Goal: Task Accomplishment & Management: Manage account settings

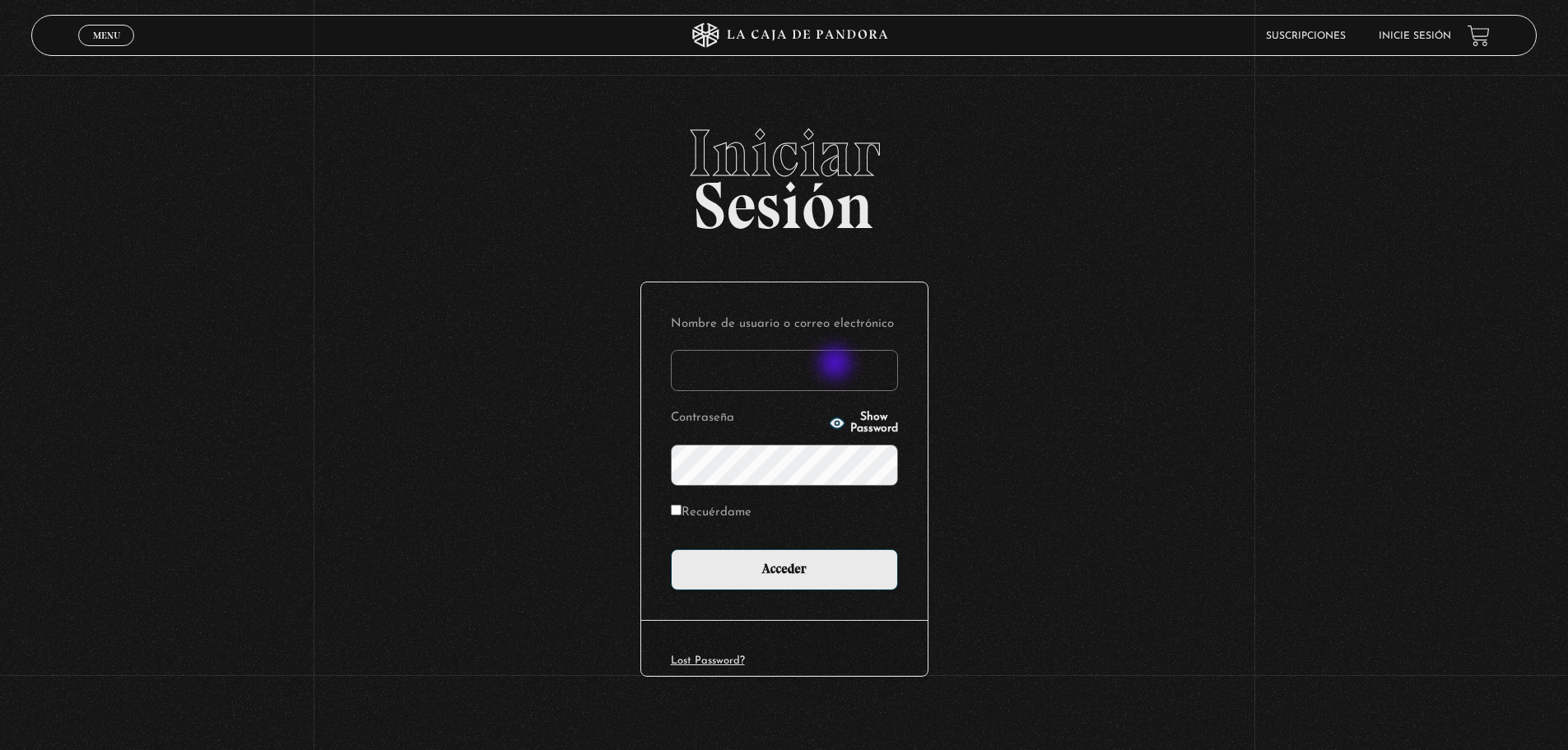
click at [839, 364] on input "Nombre de usuario o correo electrónico" at bounding box center [784, 371] width 227 height 41
type input "Michaelescazu@gmail.com"
click at [852, 444] on p "Contraseña Show Password" at bounding box center [784, 445] width 227 height 80
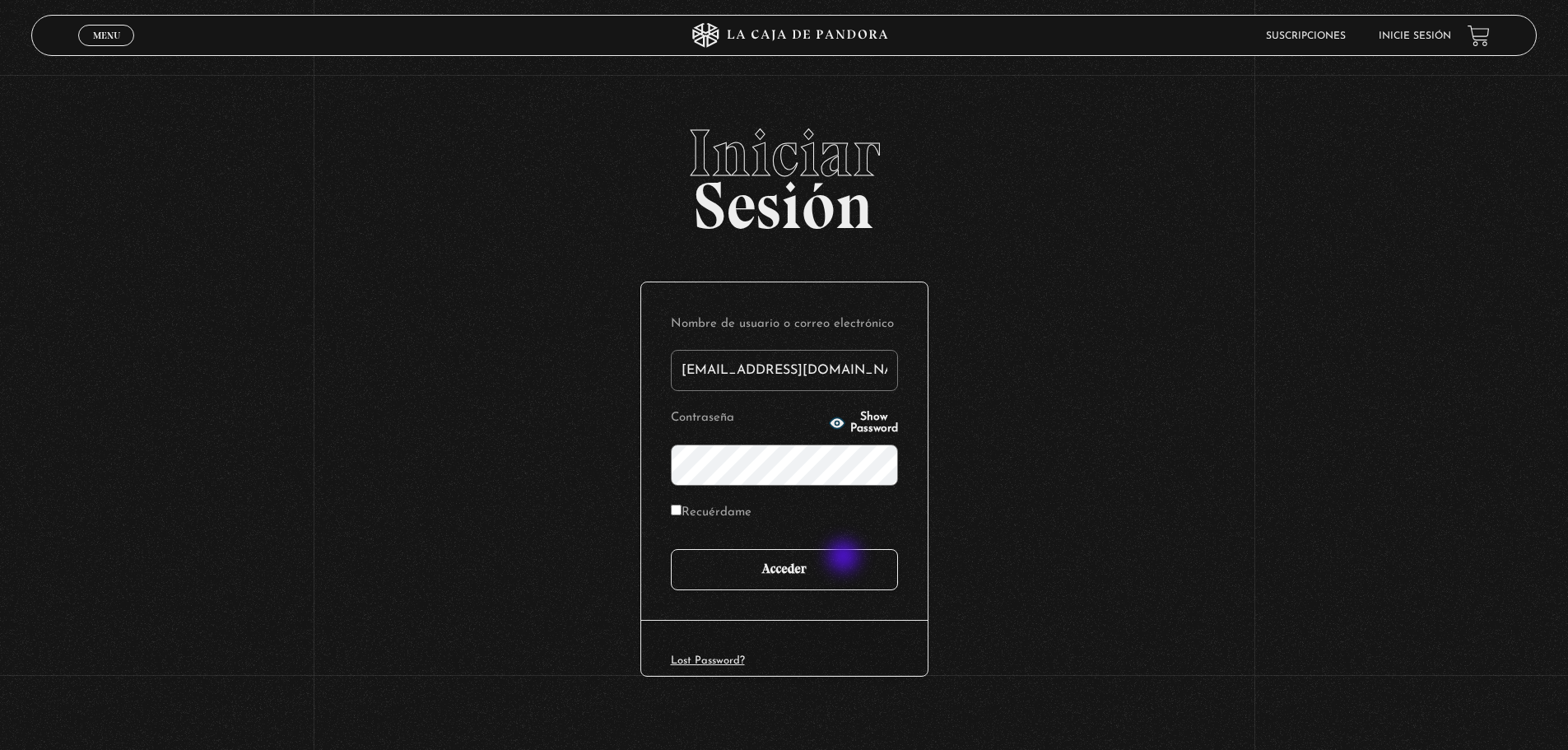
click at [845, 559] on input "Acceder" at bounding box center [784, 570] width 227 height 41
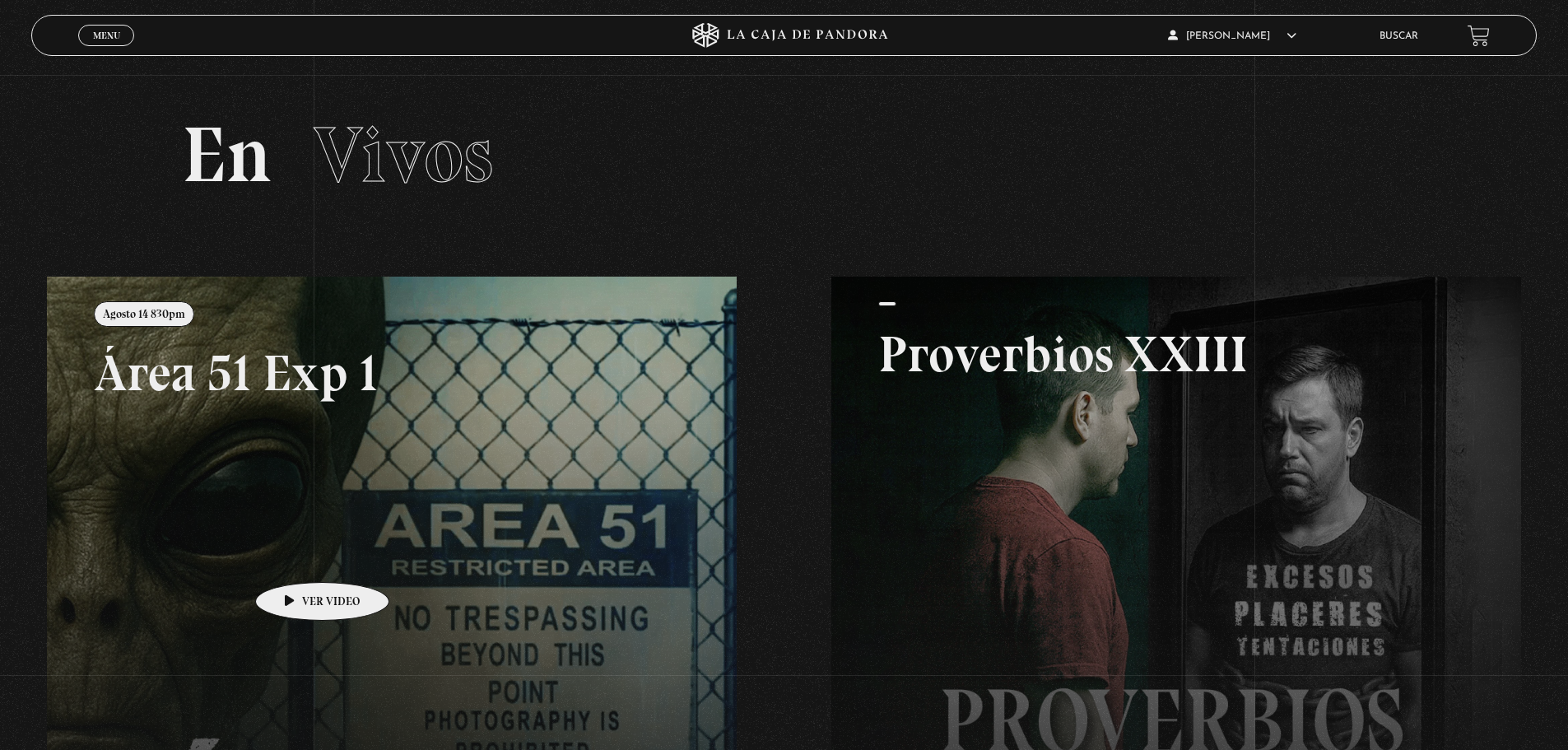
click at [286, 547] on link at bounding box center [830, 651] width 1568 height 750
